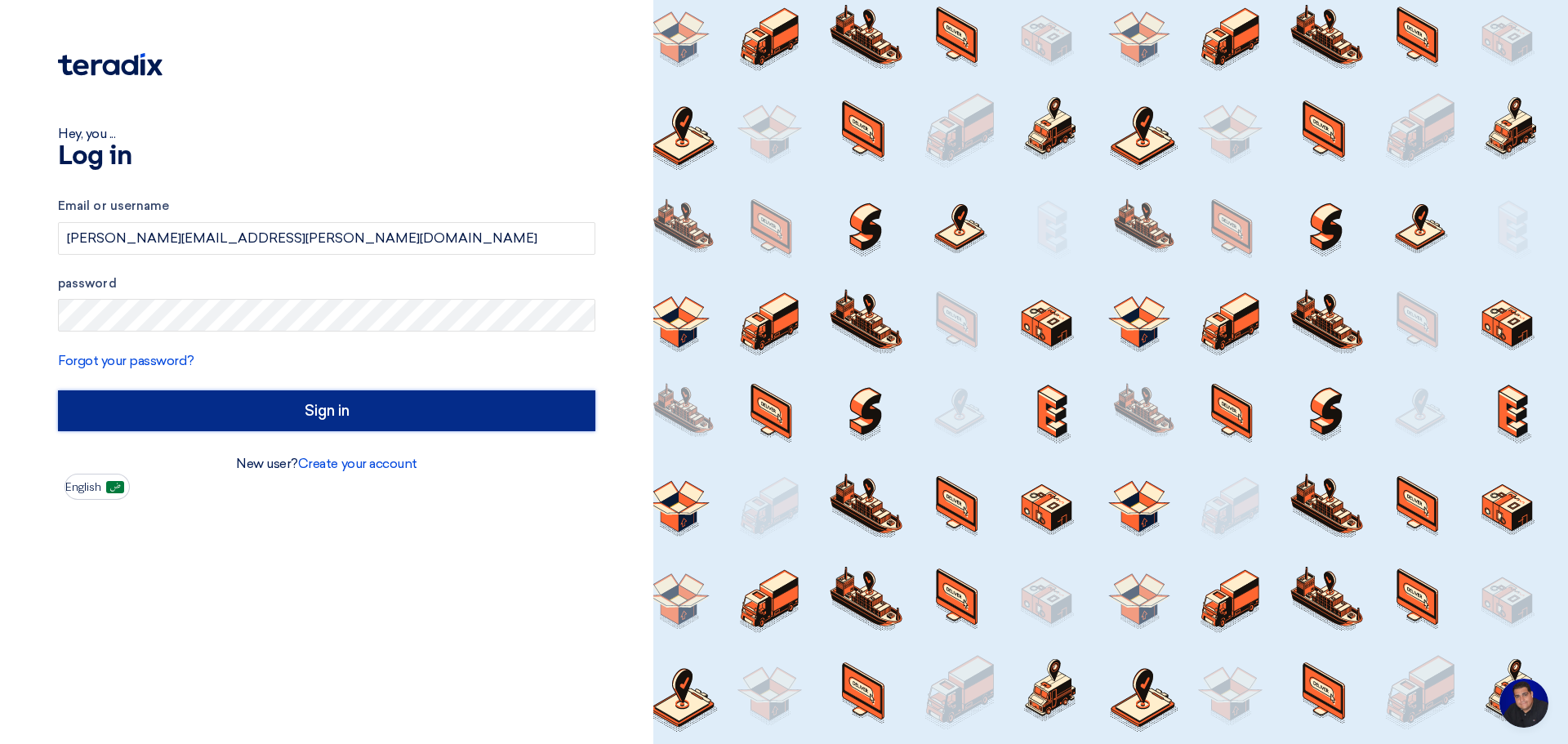
click at [300, 407] on input "Sign in" at bounding box center [326, 411] width 537 height 41
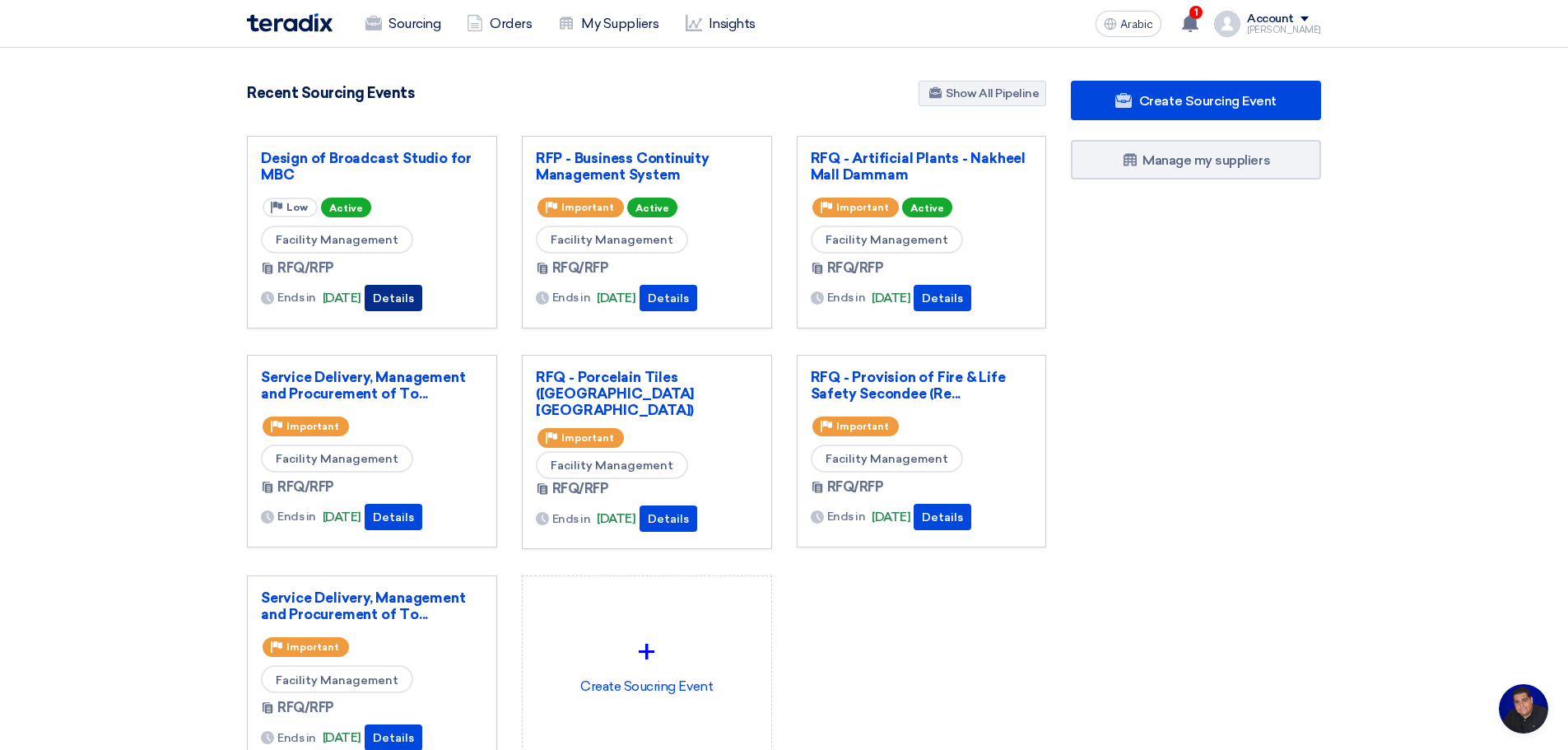
click at [415, 298] on font "Details" at bounding box center [394, 299] width 41 height 14
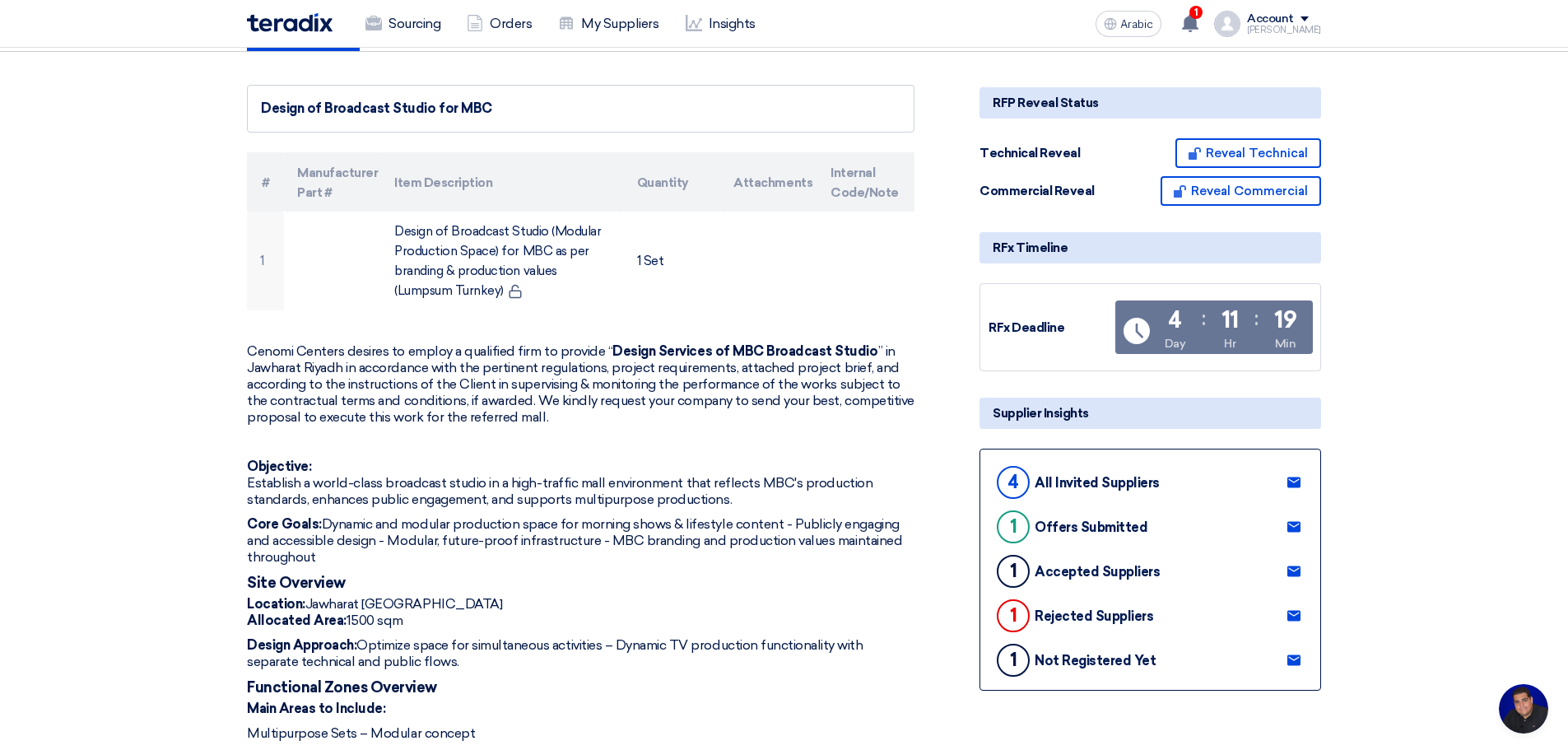
scroll to position [192, 0]
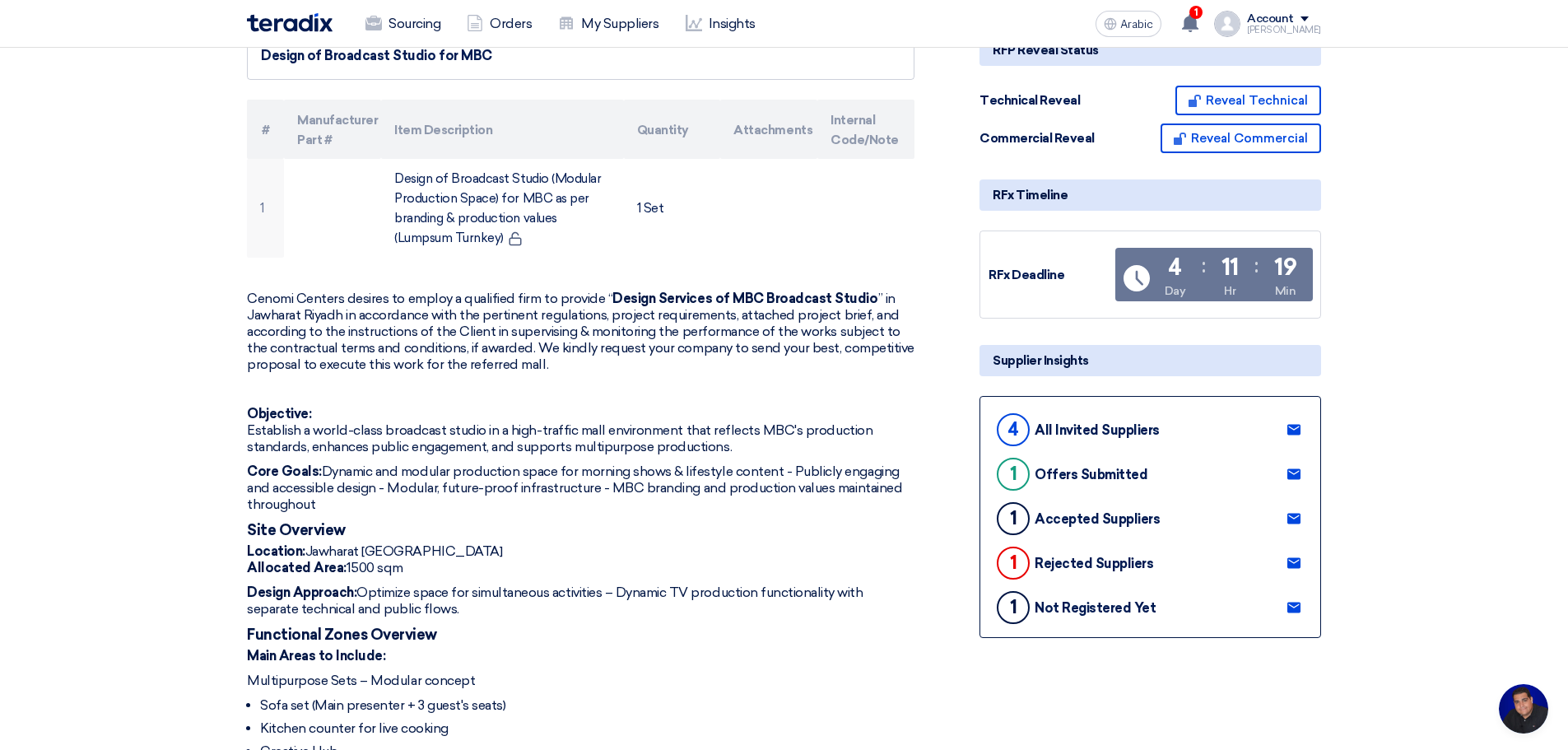
click at [1292, 607] on icon at bounding box center [1294, 607] width 13 height 13
drag, startPoint x: 618, startPoint y: 297, endPoint x: 871, endPoint y: 277, distance: 253.8
drag, startPoint x: 347, startPoint y: 313, endPoint x: 610, endPoint y: 277, distance: 265.5
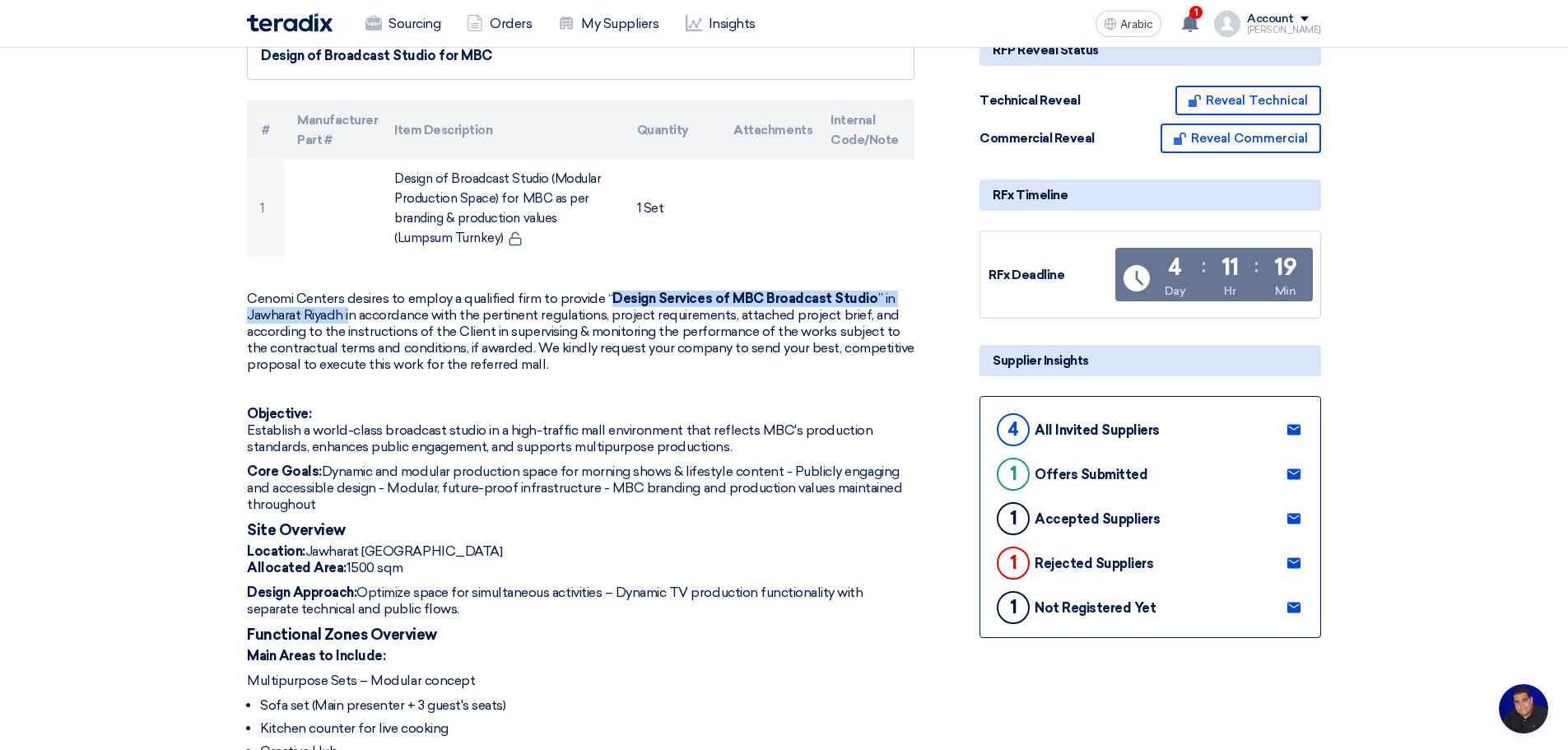
copy p "Design Services of MBC Broadcast Studio ” in [GEOGRAPHIC_DATA] [GEOGRAPHIC_DATA]"
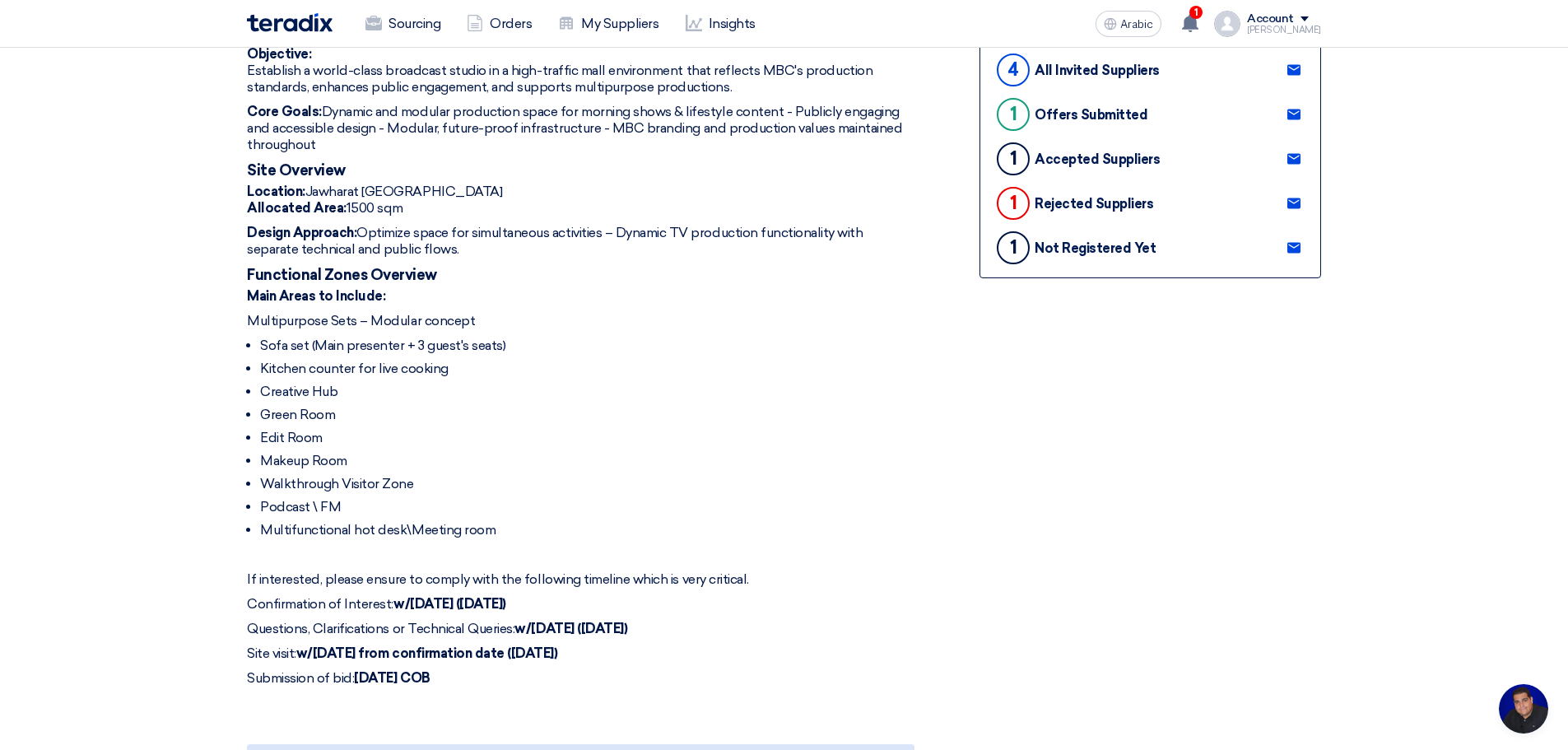
scroll to position [577, 0]
